Goal: Information Seeking & Learning: Find specific fact

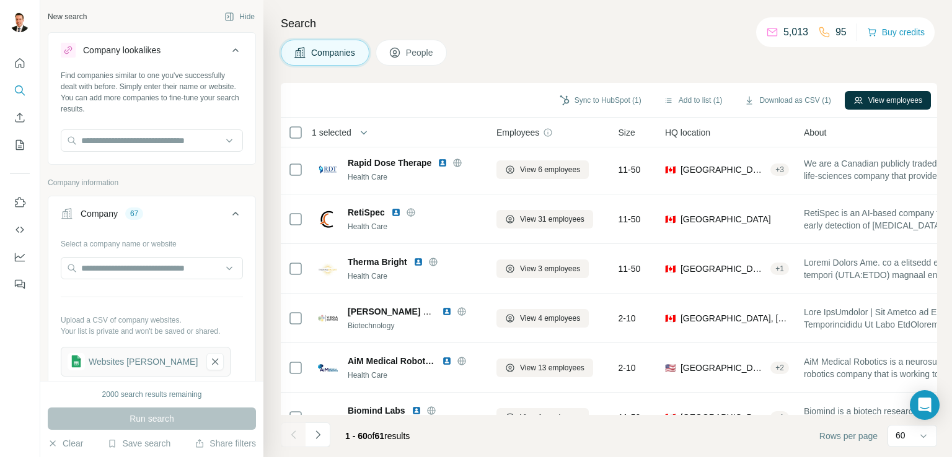
scroll to position [2714, 0]
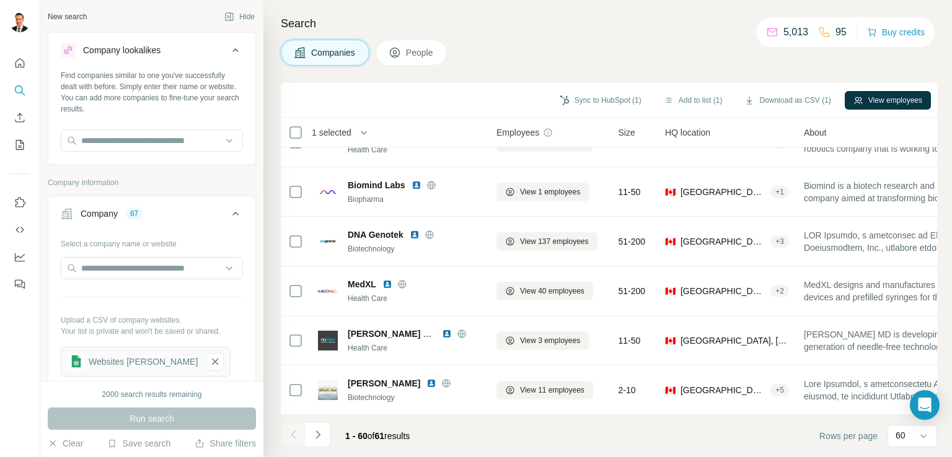
click at [107, 208] on div "Company" at bounding box center [99, 214] width 37 height 12
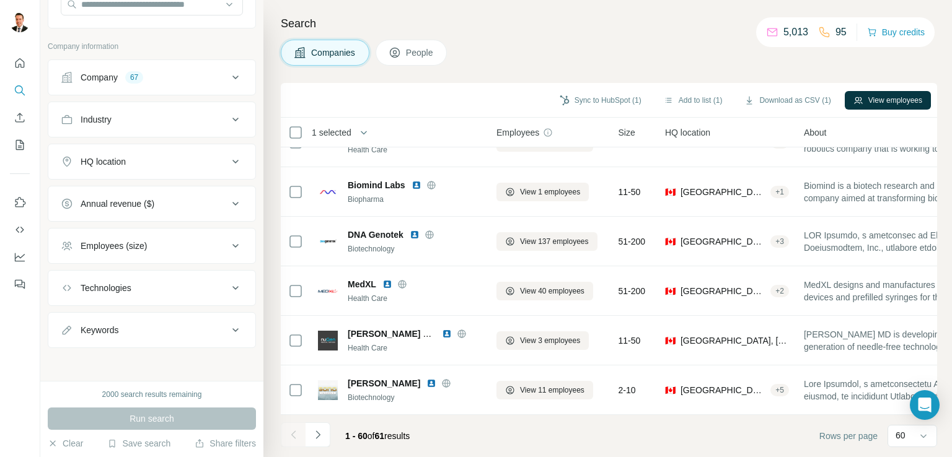
scroll to position [0, 0]
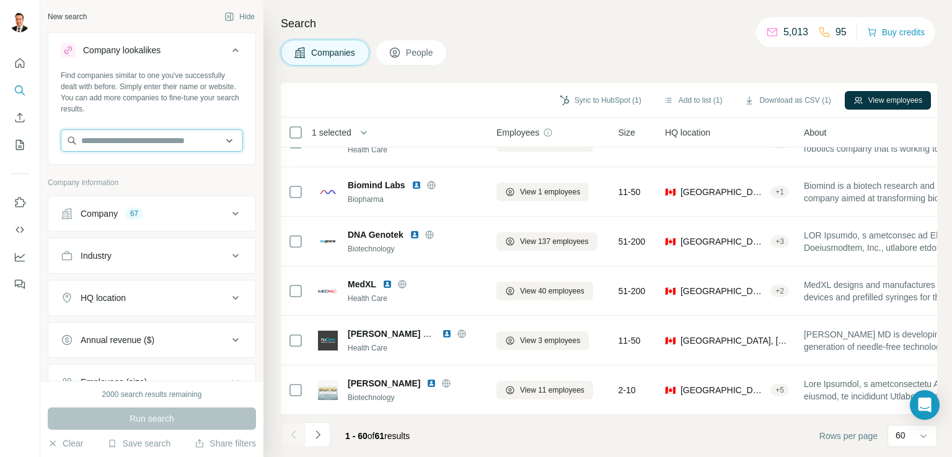
click at [131, 141] on input "text" at bounding box center [152, 141] width 182 height 22
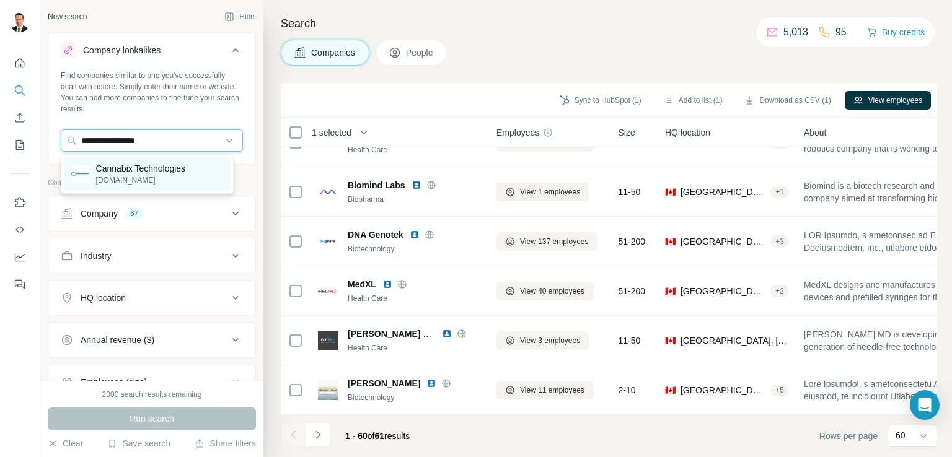
type input "**********"
click at [131, 164] on p "Cannabix Technologies" at bounding box center [141, 168] width 90 height 12
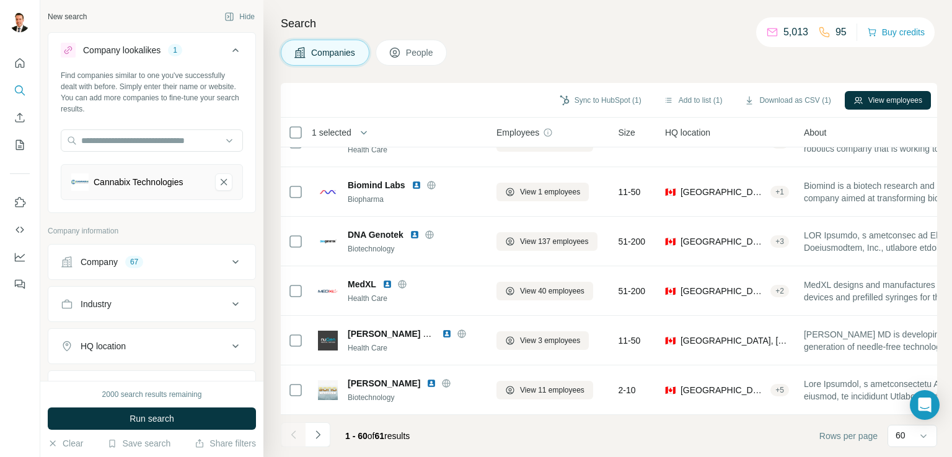
click at [176, 182] on div "Cannabix Technologies" at bounding box center [139, 182] width 90 height 12
click at [228, 258] on icon at bounding box center [235, 262] width 15 height 15
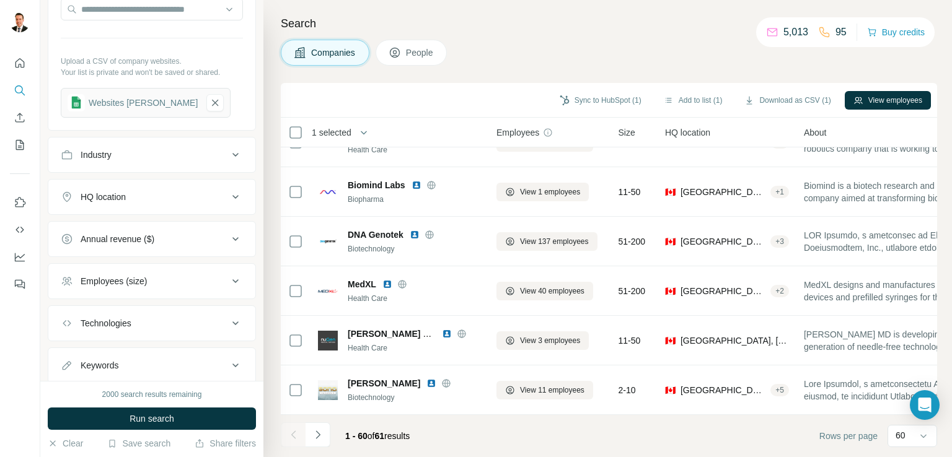
scroll to position [342, 0]
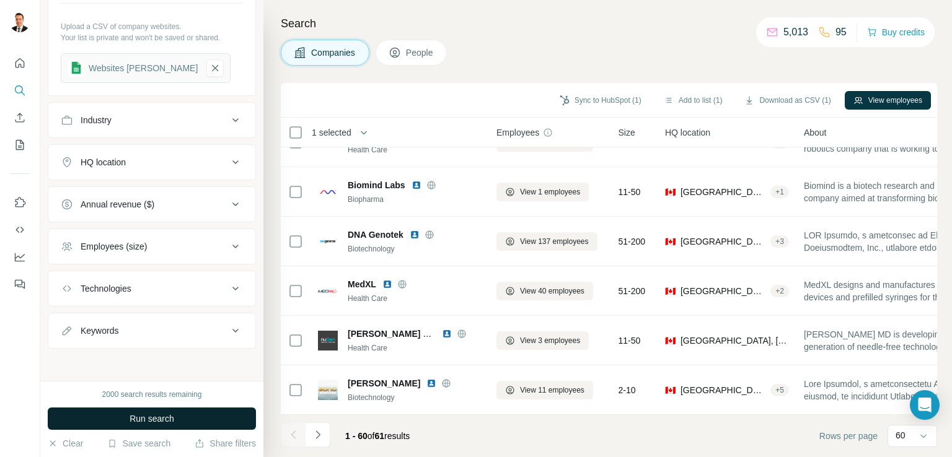
click at [161, 413] on span "Run search" at bounding box center [152, 419] width 45 height 12
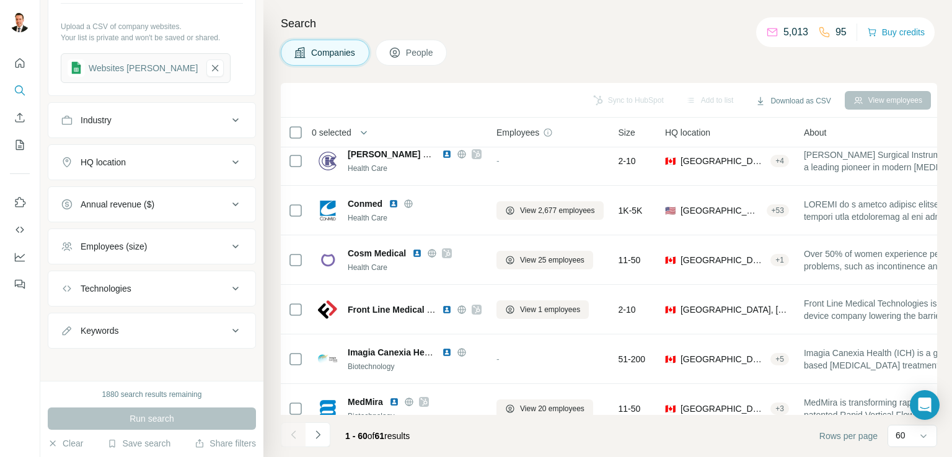
scroll to position [652, 0]
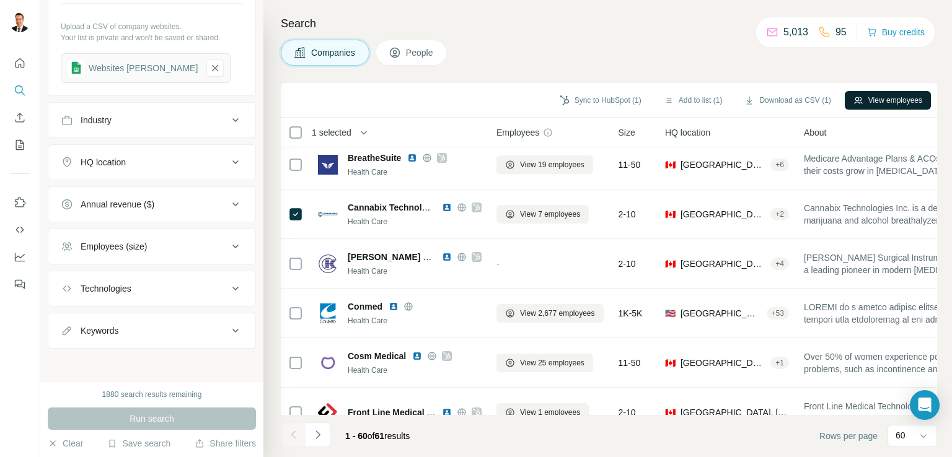
click at [865, 100] on button "View employees" at bounding box center [888, 100] width 86 height 19
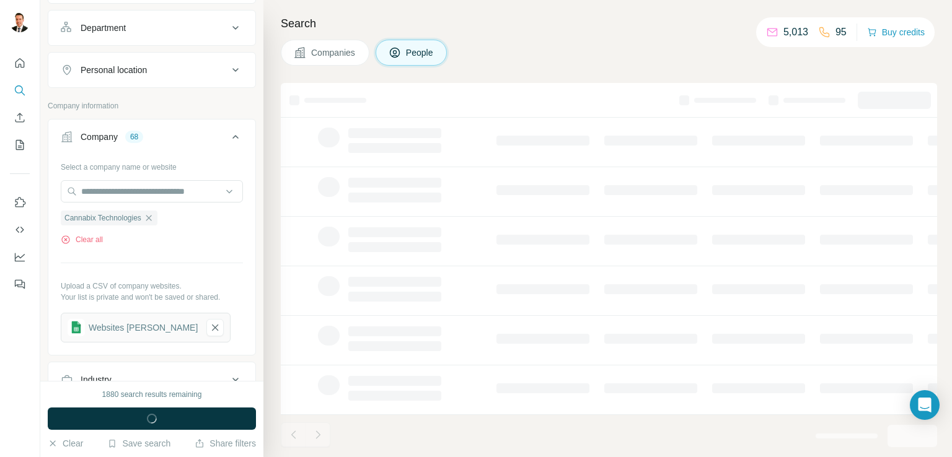
scroll to position [601, 0]
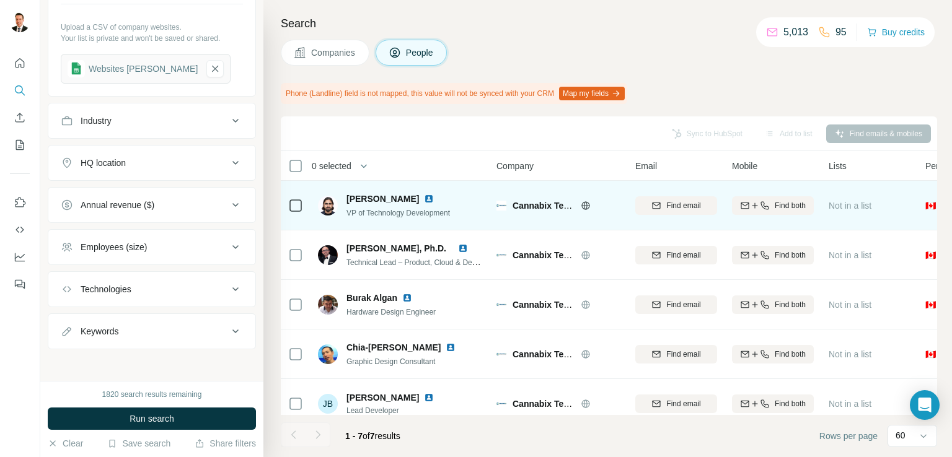
click at [384, 198] on span "[PERSON_NAME]" at bounding box center [383, 199] width 73 height 12
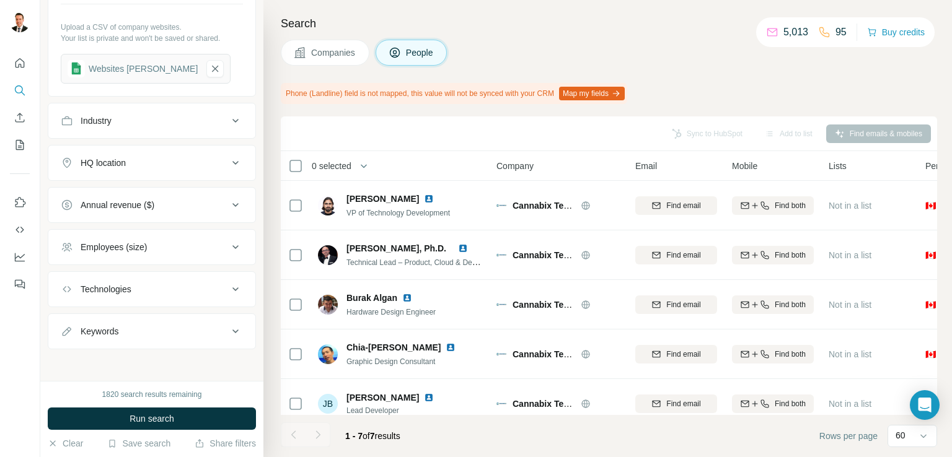
click at [327, 53] on span "Companies" at bounding box center [333, 52] width 45 height 12
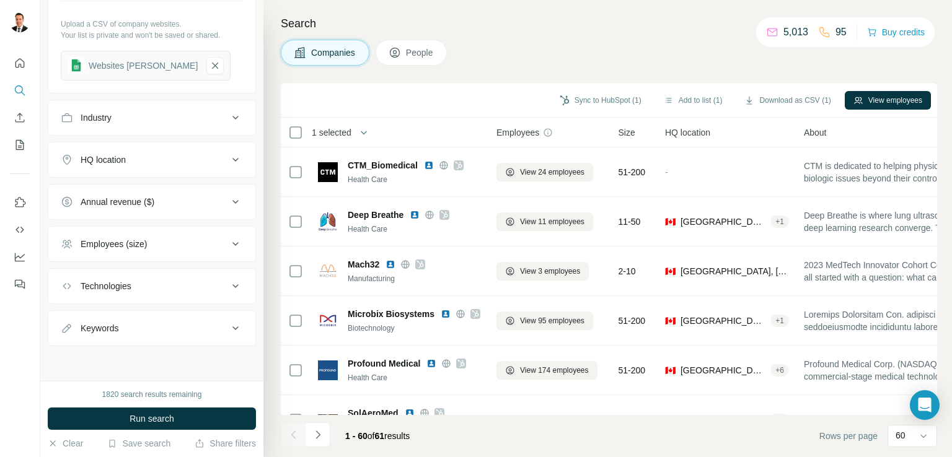
scroll to position [409, 0]
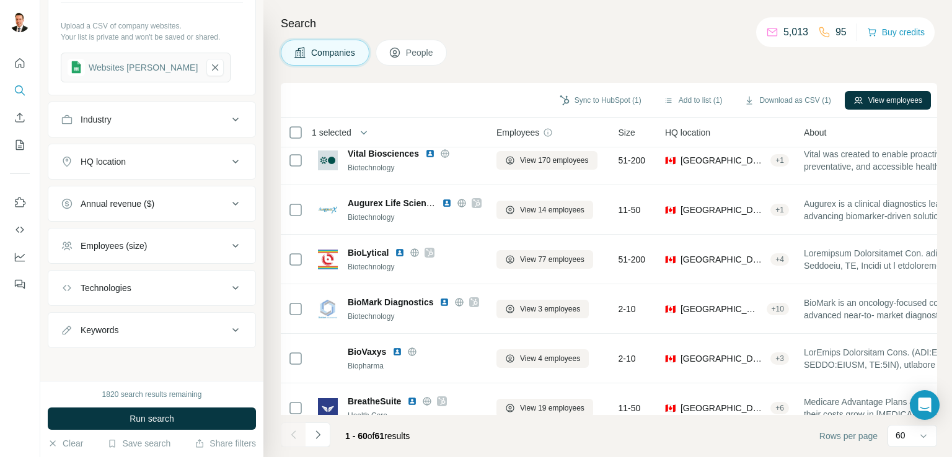
scroll to position [451, 0]
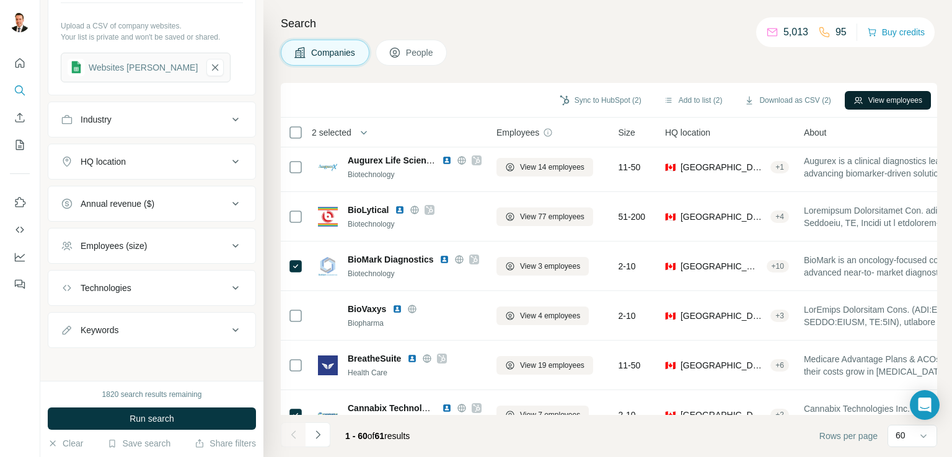
click at [865, 99] on button "View employees" at bounding box center [888, 100] width 86 height 19
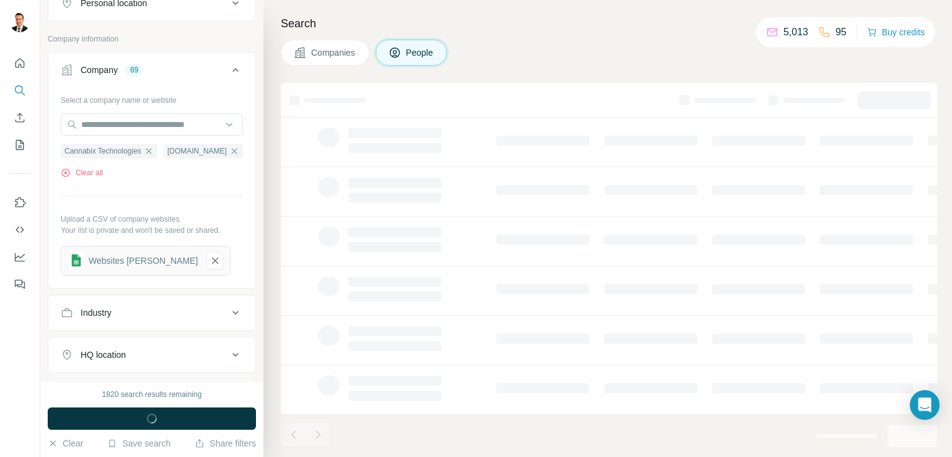
scroll to position [624, 0]
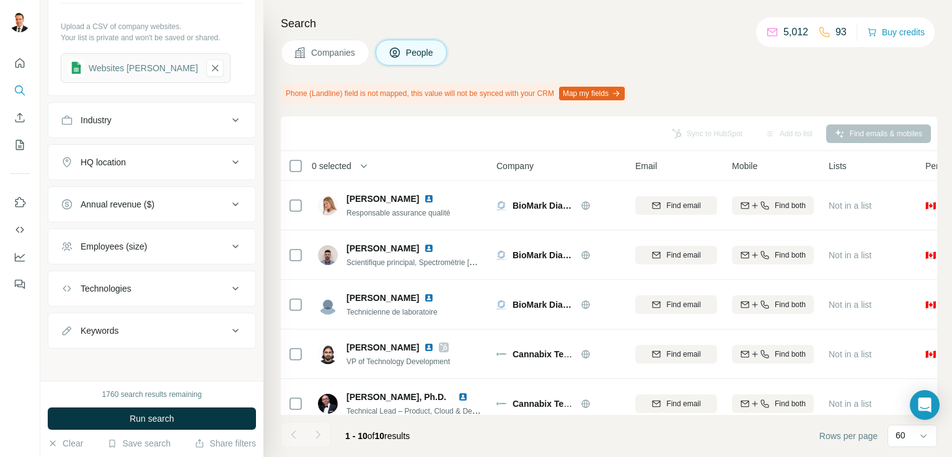
click at [319, 58] on span "Companies" at bounding box center [333, 52] width 45 height 12
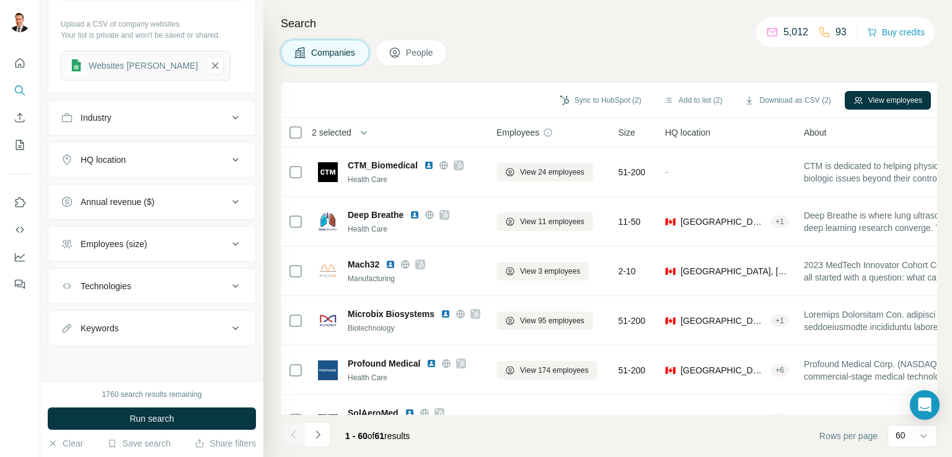
scroll to position [431, 0]
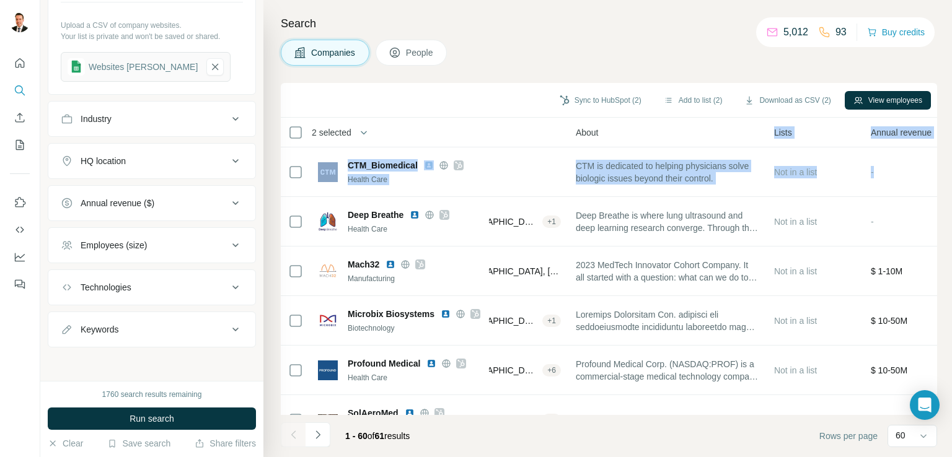
scroll to position [254, 471]
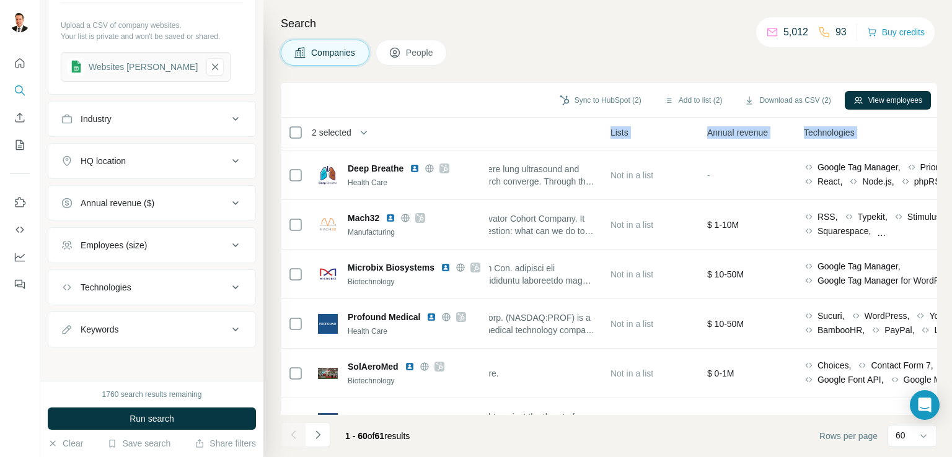
drag, startPoint x: 932, startPoint y: 149, endPoint x: 937, endPoint y: 155, distance: 7.5
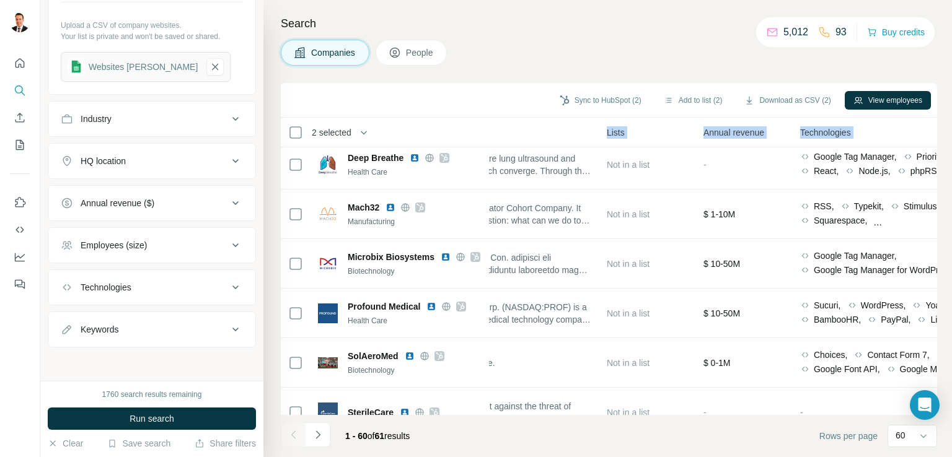
click at [935, 157] on div "2 selected Companies Employees Size HQ location About Lists Annual revenue Tech…" at bounding box center [609, 267] width 656 height 298
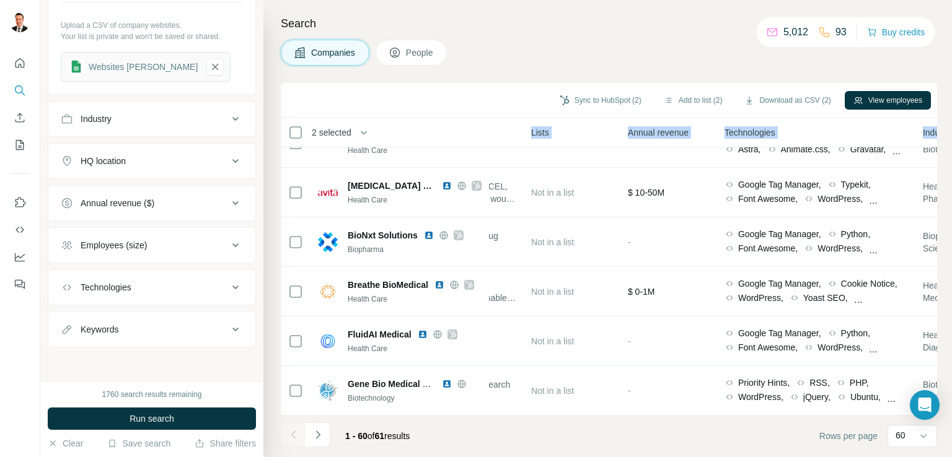
scroll to position [1798, 471]
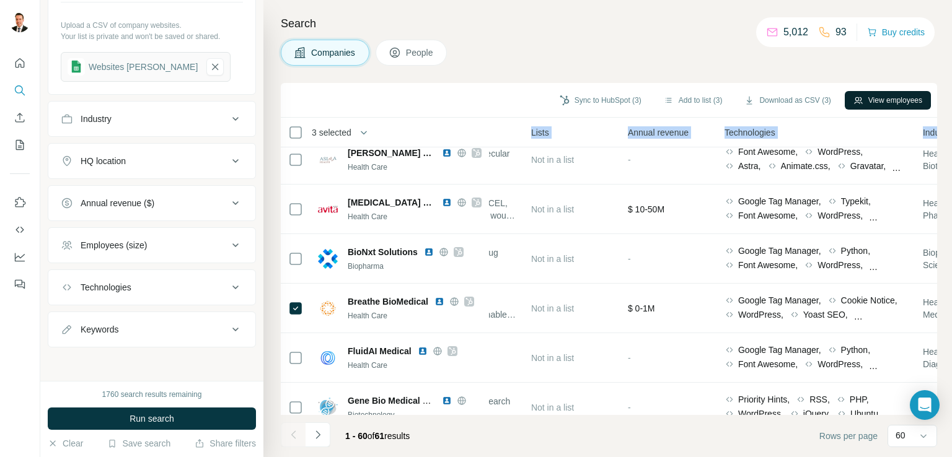
click at [892, 97] on button "View employees" at bounding box center [888, 100] width 86 height 19
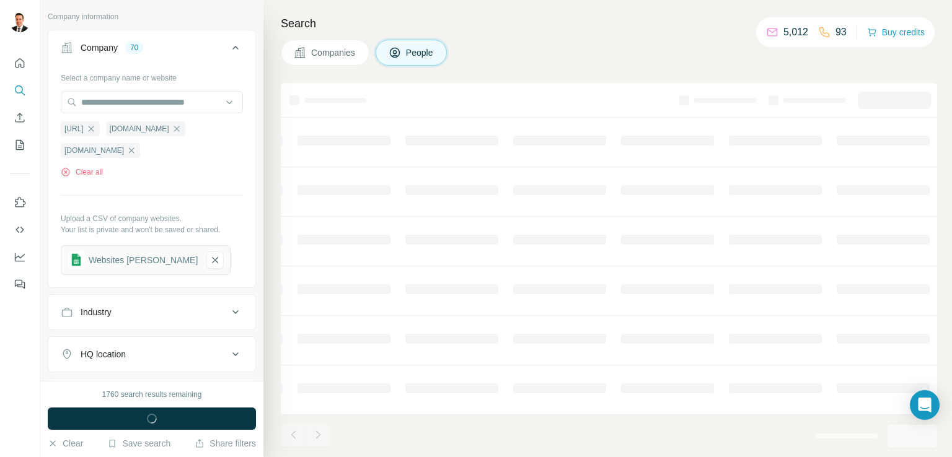
scroll to position [624, 0]
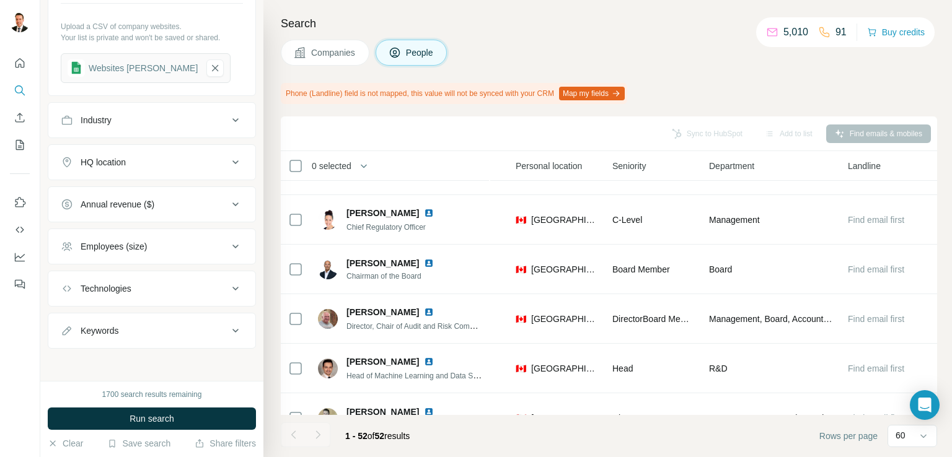
scroll to position [0, 416]
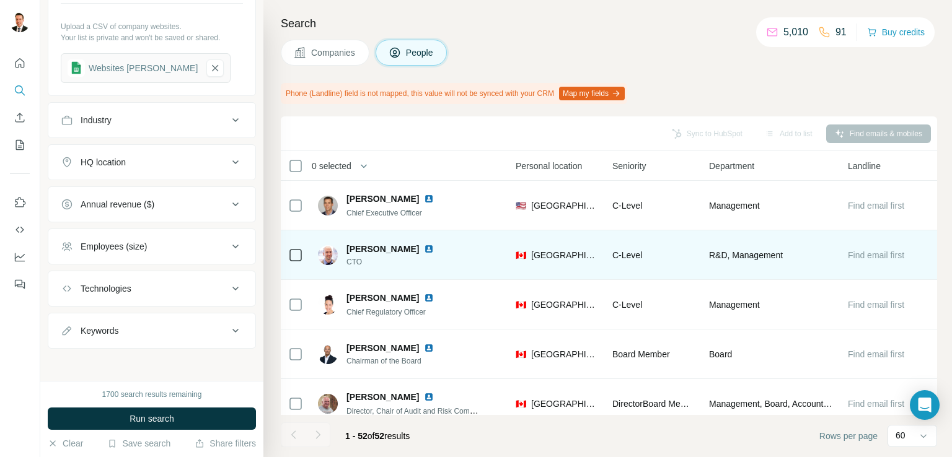
click at [377, 248] on span "[PERSON_NAME]" at bounding box center [383, 249] width 73 height 12
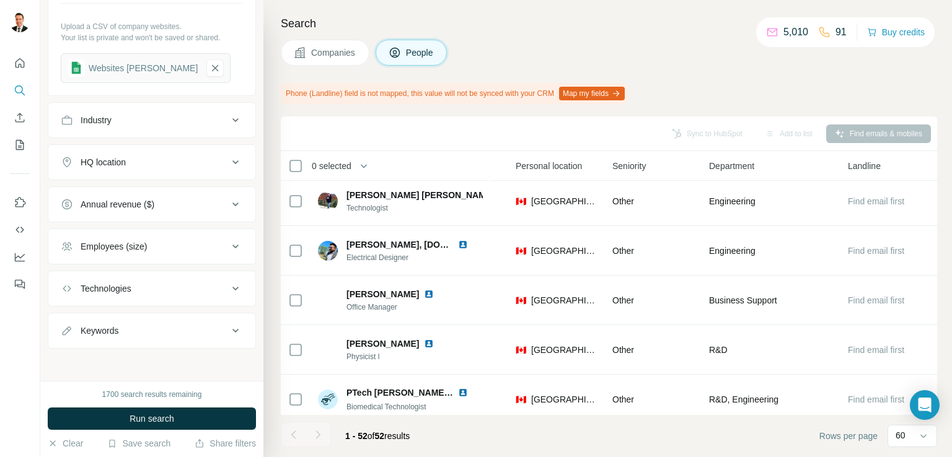
scroll to position [660, 416]
